Goal: Transaction & Acquisition: Obtain resource

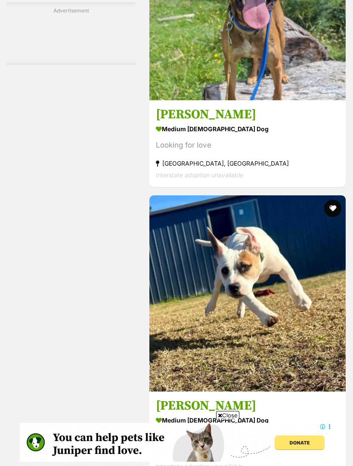
scroll to position [2672, 0]
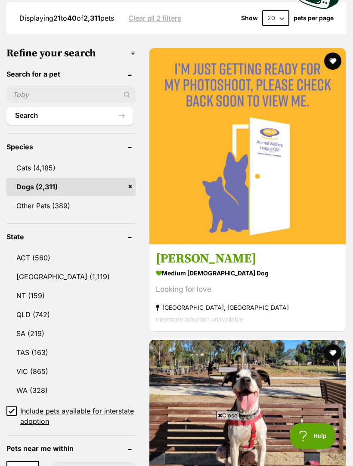
click at [24, 268] on link "[GEOGRAPHIC_DATA] (1,119)" at bounding box center [70, 277] width 129 height 18
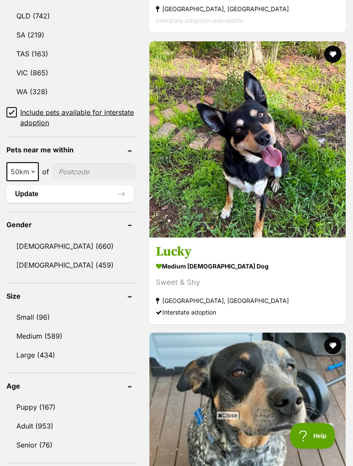
scroll to position [634, 0]
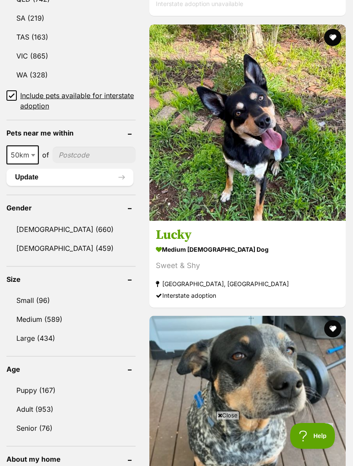
click at [23, 239] on link "[DEMOGRAPHIC_DATA] (459)" at bounding box center [70, 248] width 129 height 18
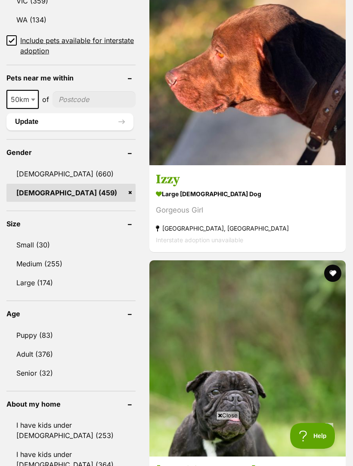
click at [24, 236] on link "Small (30)" at bounding box center [70, 245] width 129 height 18
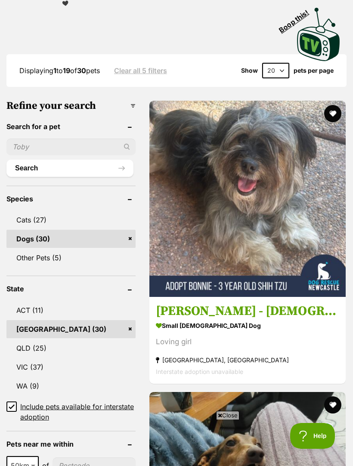
click at [214, 336] on div "Loving girl" at bounding box center [247, 342] width 183 height 12
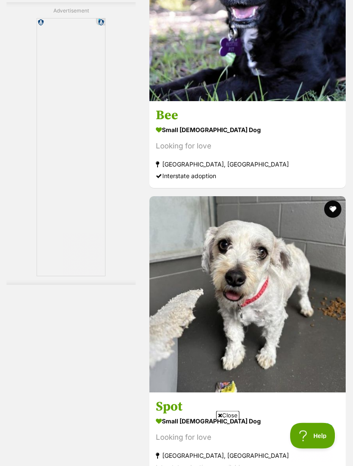
scroll to position [2608, 0]
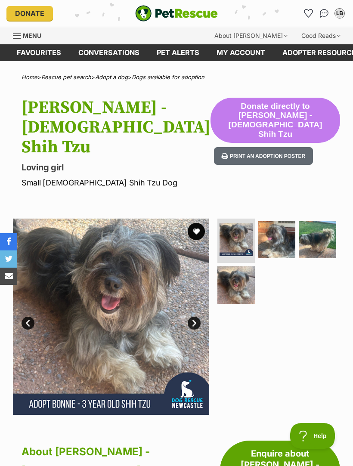
click at [284, 226] on img at bounding box center [276, 239] width 37 height 37
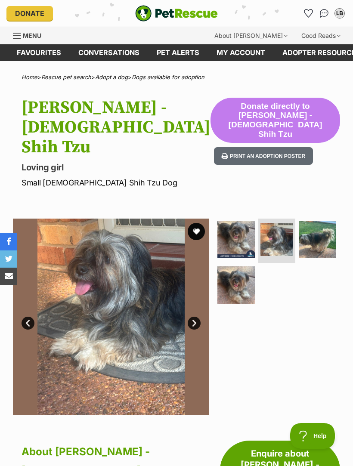
click at [330, 221] on img at bounding box center [317, 239] width 37 height 37
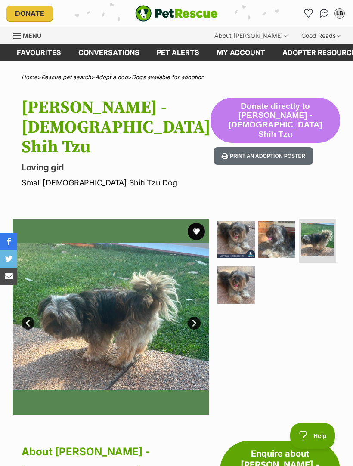
click at [241, 266] on img at bounding box center [235, 284] width 37 height 37
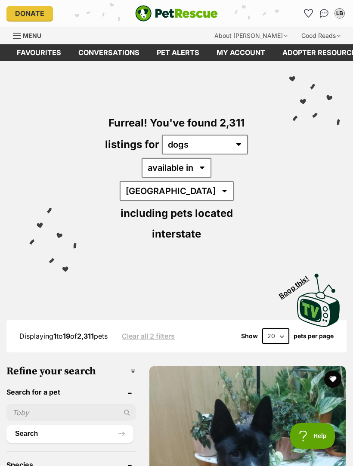
click at [198, 11] on img "PetRescue" at bounding box center [176, 13] width 83 height 16
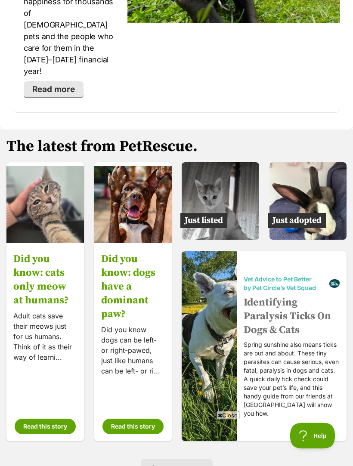
scroll to position [1908, 0]
click at [315, 166] on img at bounding box center [307, 200] width 77 height 77
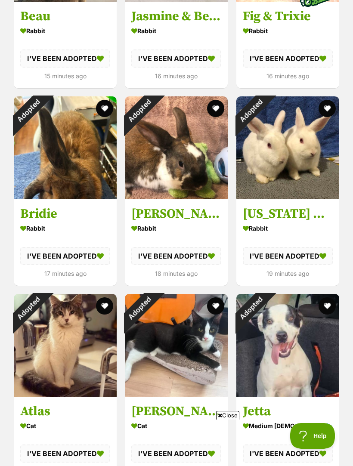
scroll to position [792, 0]
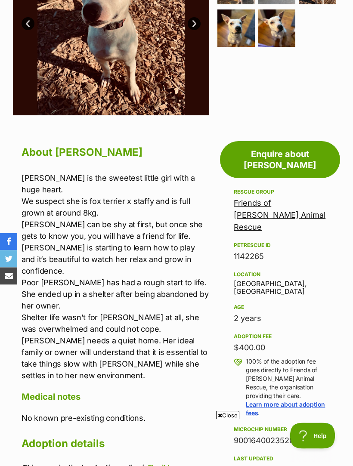
scroll to position [272, 0]
click at [292, 198] on link "Friends of [PERSON_NAME] Animal Rescue" at bounding box center [280, 214] width 92 height 33
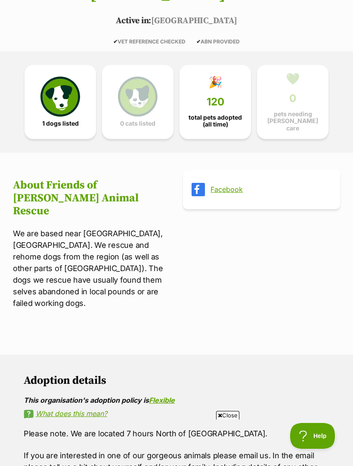
click at [204, 184] on icon at bounding box center [198, 189] width 13 height 13
click at [233, 186] on link "Facebook" at bounding box center [269, 190] width 118 height 8
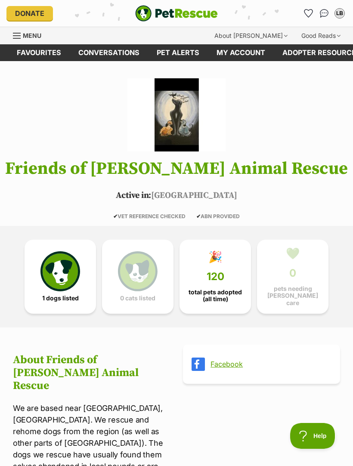
click at [227, 268] on link "🎉 120 total pets adopted (all time)" at bounding box center [214, 277] width 71 height 74
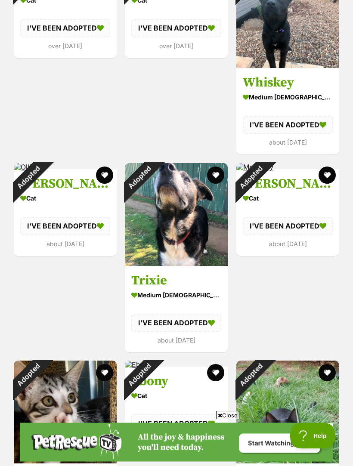
scroll to position [1130, 0]
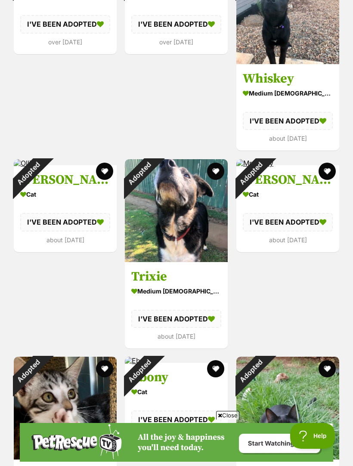
click at [154, 188] on div "Adopted" at bounding box center [139, 173] width 29 height 29
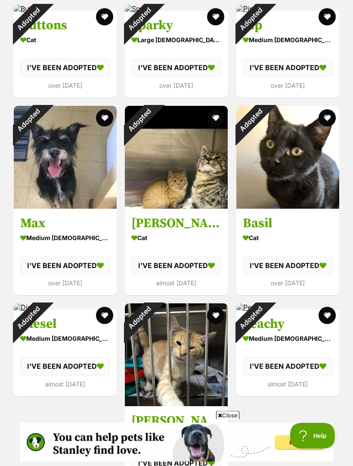
scroll to position [3959, 0]
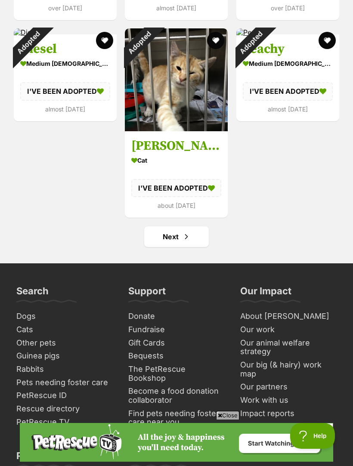
scroll to position [0, 0]
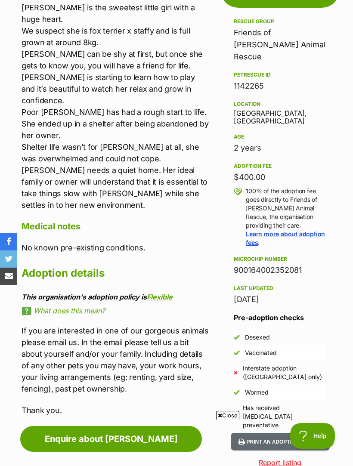
click at [343, 199] on div "Advertisement Adoption information I've been adopted! This pet is no longer ava…" at bounding box center [176, 385] width 353 height 846
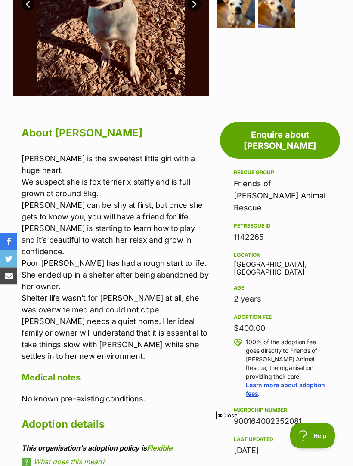
scroll to position [288, 0]
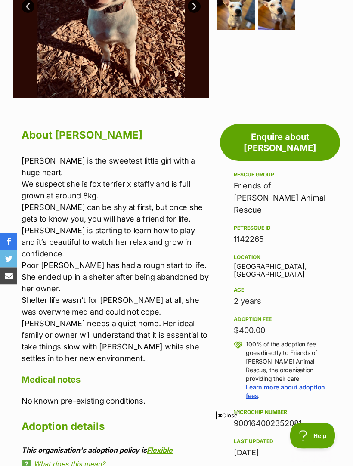
click at [306, 182] on link "Friends of [PERSON_NAME] Animal Rescue" at bounding box center [280, 198] width 92 height 33
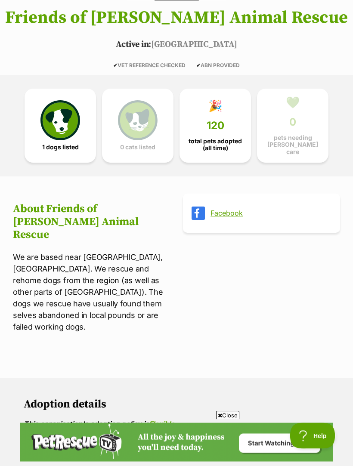
scroll to position [151, 0]
click at [199, 210] on icon at bounding box center [198, 213] width 13 height 13
click at [235, 209] on link "Facebook" at bounding box center [269, 213] width 118 height 8
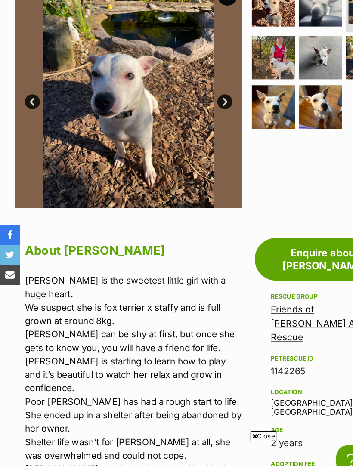
click at [199, 133] on link "Next" at bounding box center [194, 126] width 13 height 13
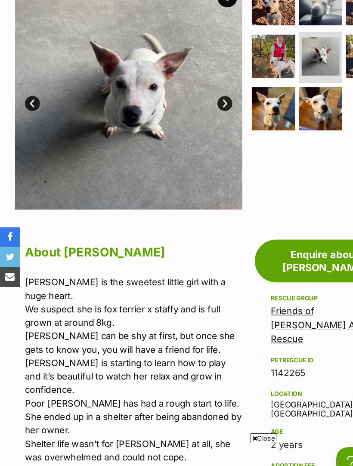
click at [197, 133] on link "Next" at bounding box center [194, 126] width 13 height 13
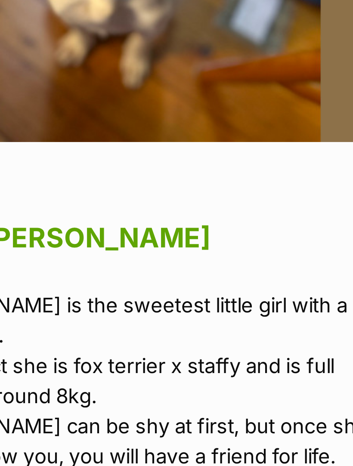
click at [188, 120] on link "Next" at bounding box center [194, 126] width 13 height 13
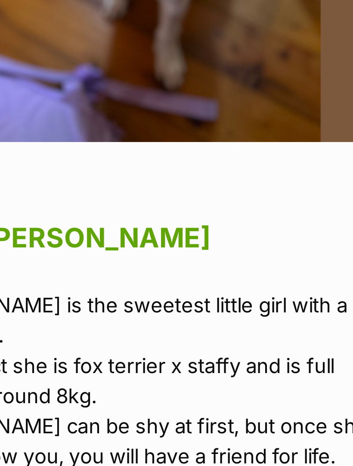
click at [188, 120] on link "Next" at bounding box center [194, 126] width 13 height 13
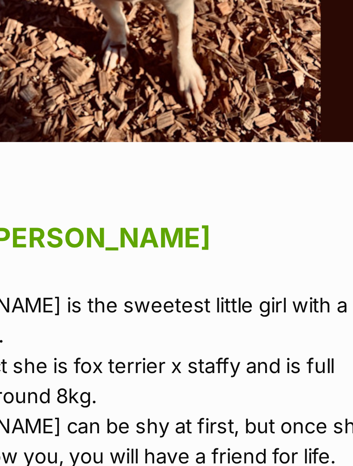
click at [188, 120] on link "Next" at bounding box center [194, 126] width 13 height 13
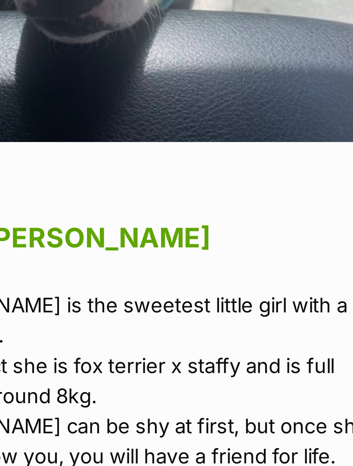
click at [188, 120] on link "Next" at bounding box center [194, 126] width 13 height 13
